Goal: Task Accomplishment & Management: Use online tool/utility

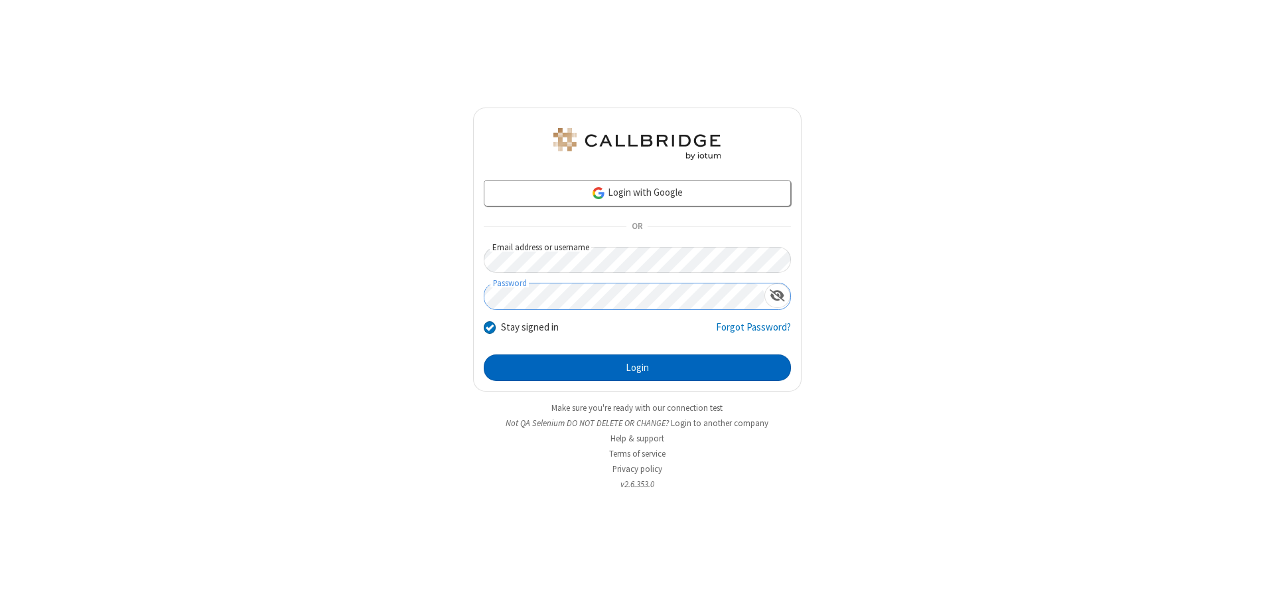
click at [637, 368] on button "Login" at bounding box center [637, 367] width 307 height 27
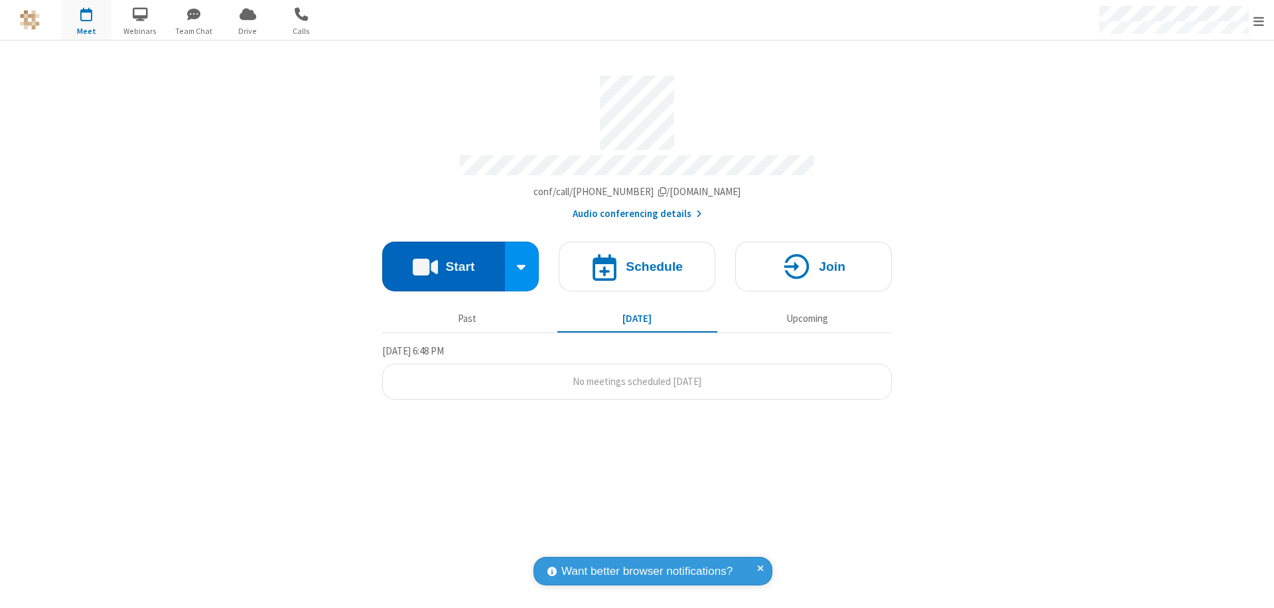
click at [443, 260] on button "Start" at bounding box center [443, 267] width 123 height 50
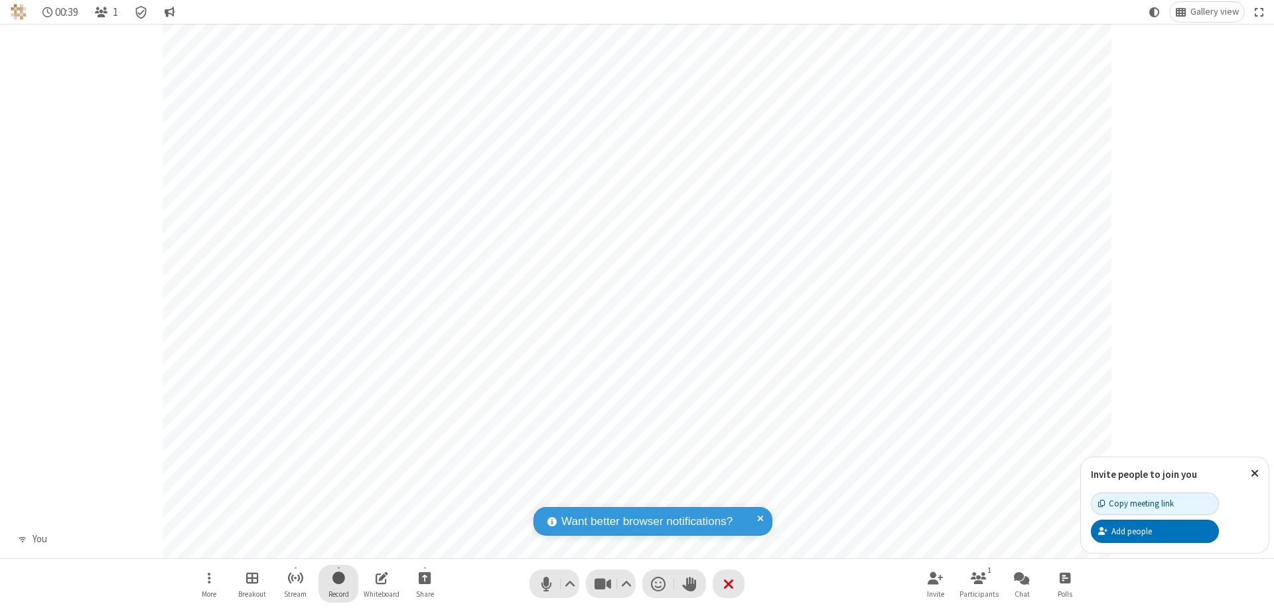
click at [338, 583] on span "Start recording" at bounding box center [338, 577] width 13 height 17
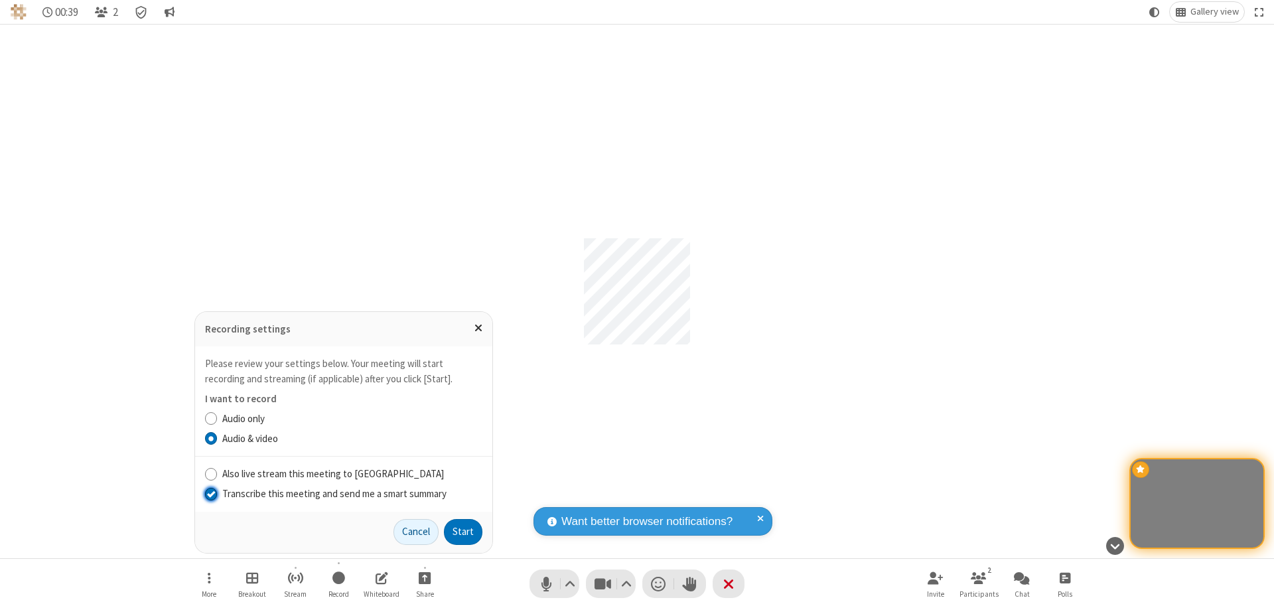
click at [210, 493] on input "Transcribe this meeting and send me a smart summary" at bounding box center [211, 493] width 13 height 14
click at [352, 418] on label "Audio only" at bounding box center [352, 418] width 260 height 15
click at [218, 418] on input "Audio only" at bounding box center [211, 418] width 13 height 14
click at [463, 532] on button "Start" at bounding box center [463, 532] width 38 height 27
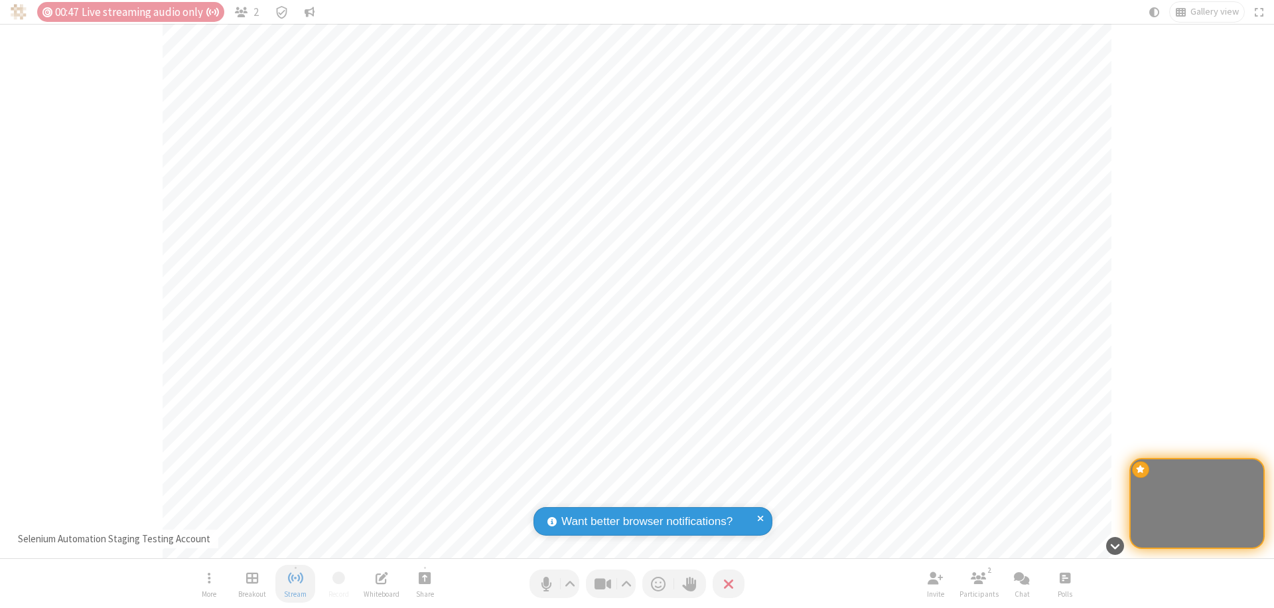
click at [295, 583] on span "Stop streaming" at bounding box center [295, 577] width 17 height 17
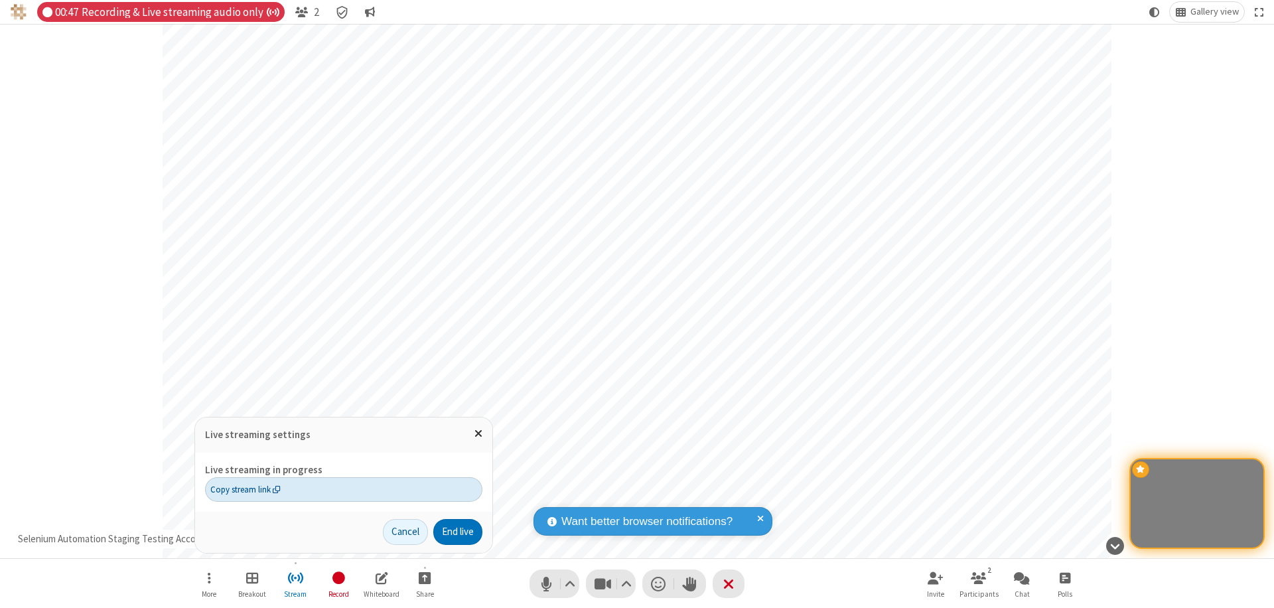
click at [245, 489] on span "Copy stream link" at bounding box center [245, 489] width 70 height 13
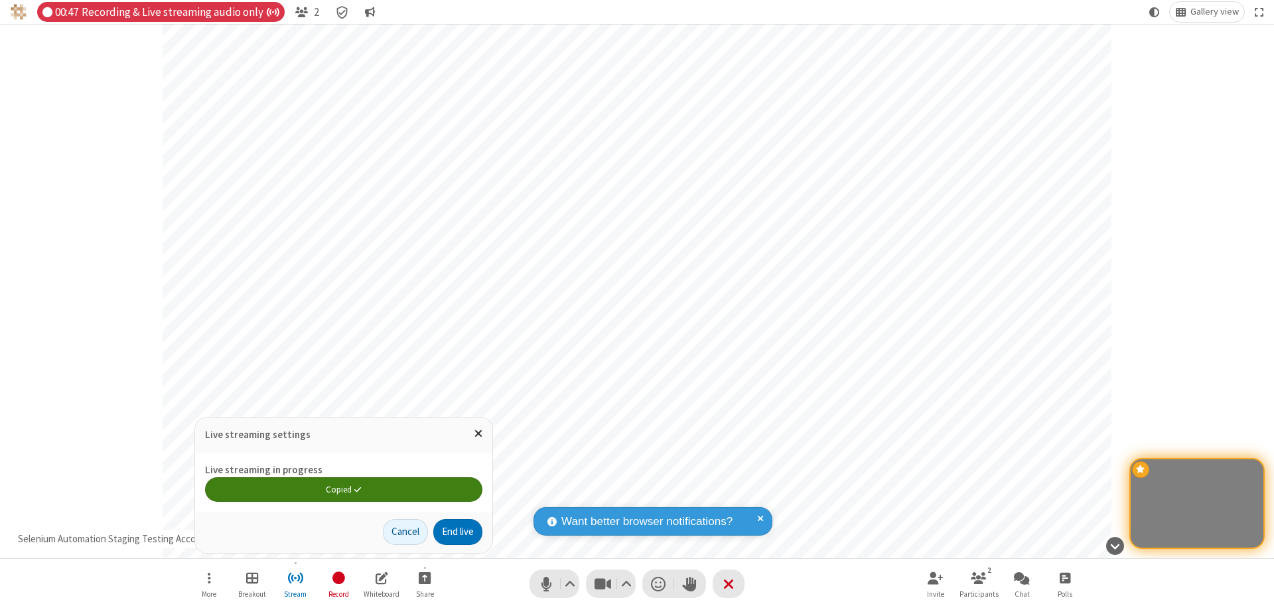
click at [478, 433] on span "Close popover" at bounding box center [479, 432] width 8 height 11
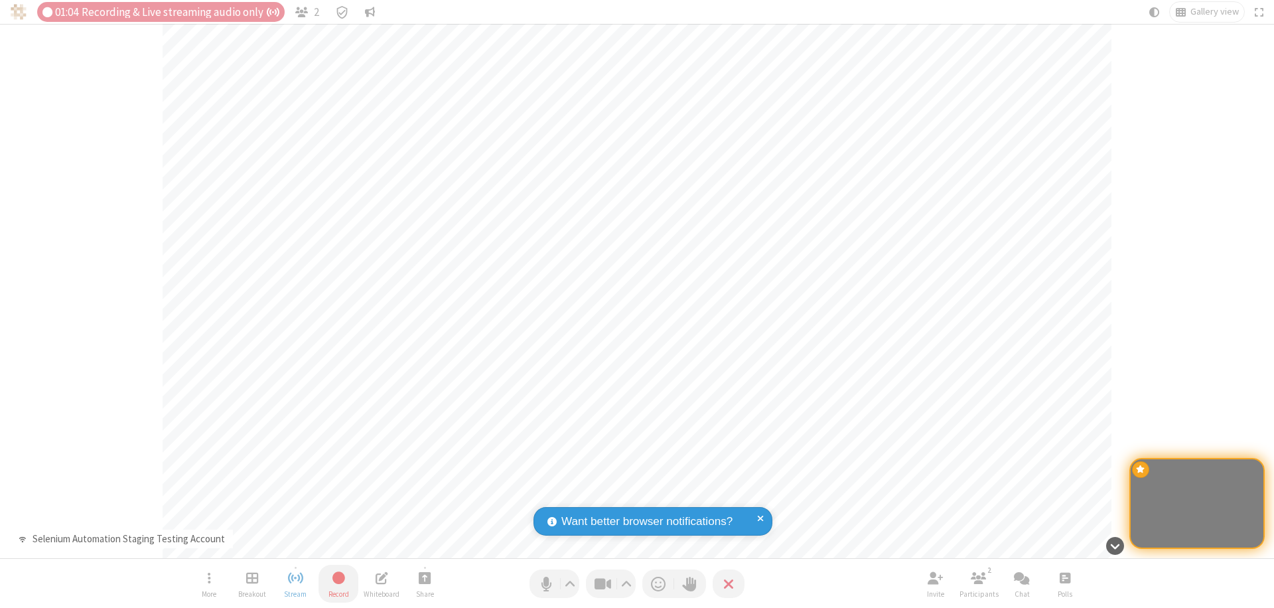
click at [338, 583] on span "Stop recording" at bounding box center [338, 577] width 16 height 17
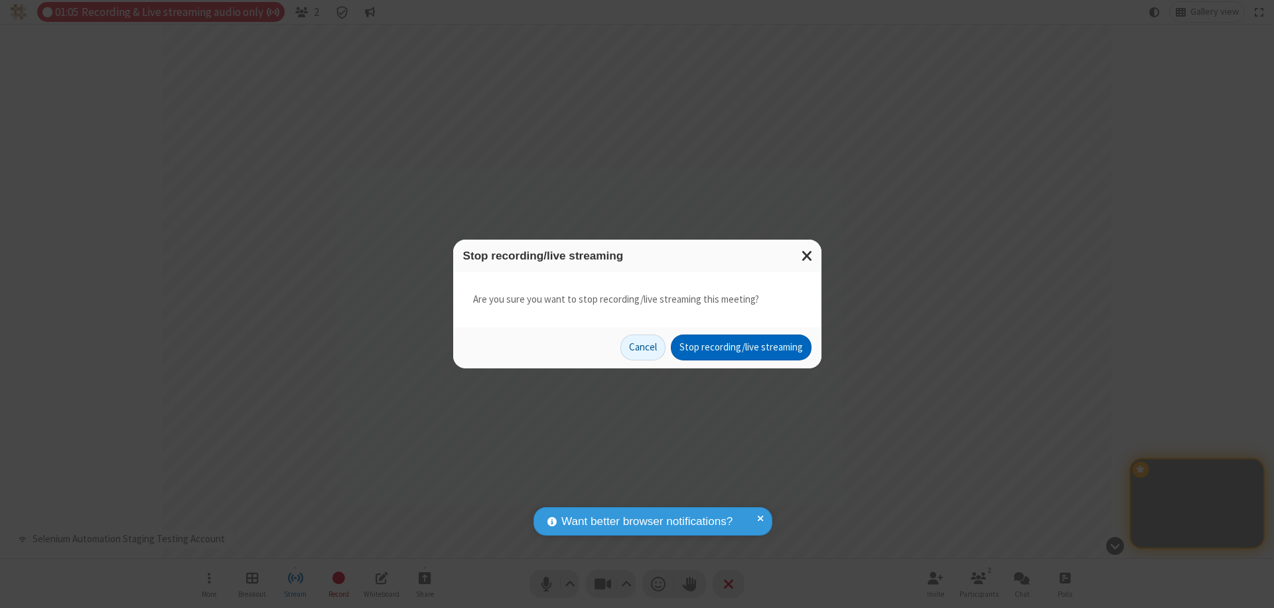
click at [741, 347] on button "Stop recording/live streaming" at bounding box center [741, 347] width 141 height 27
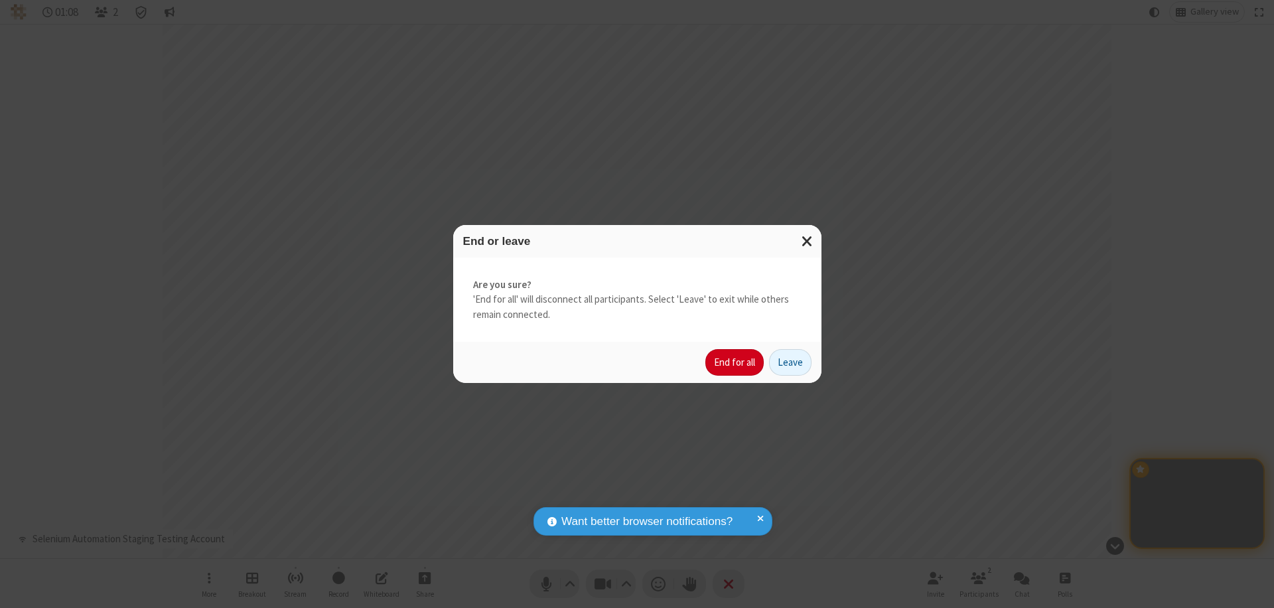
click at [735, 362] on button "End for all" at bounding box center [734, 362] width 58 height 27
